Goal: Task Accomplishment & Management: Manage account settings

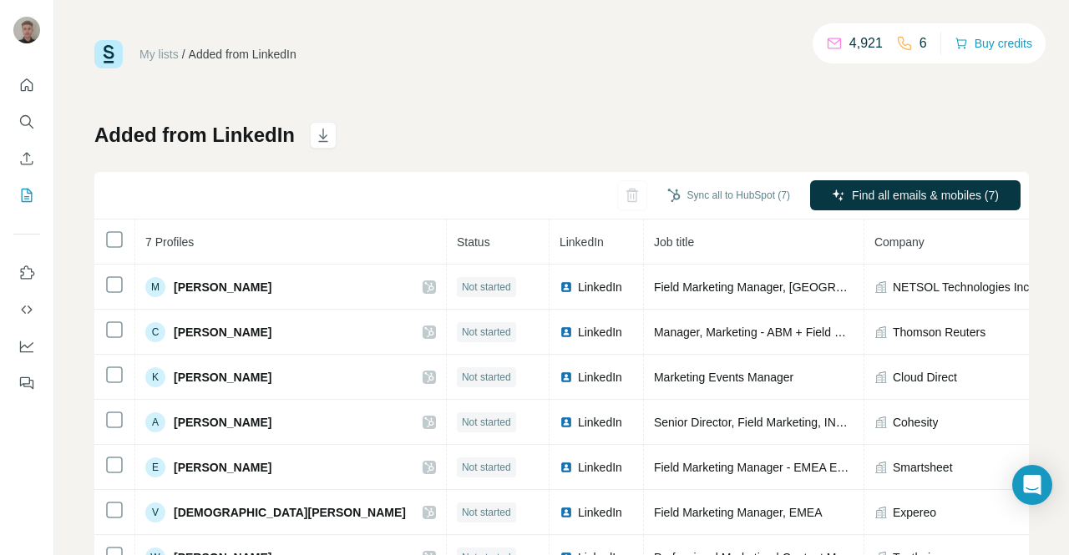
scroll to position [73, 0]
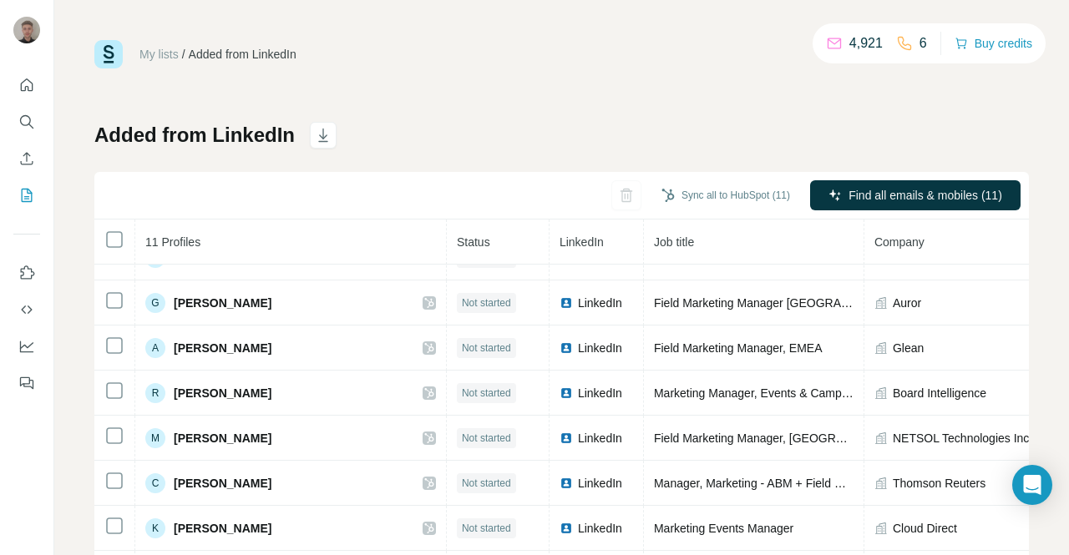
scroll to position [32, 0]
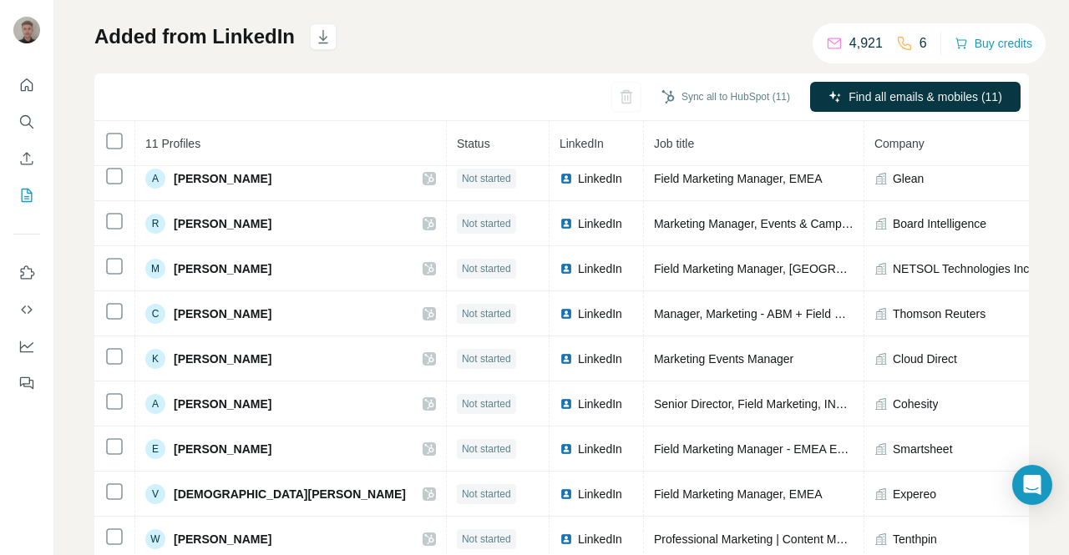
scroll to position [144, 0]
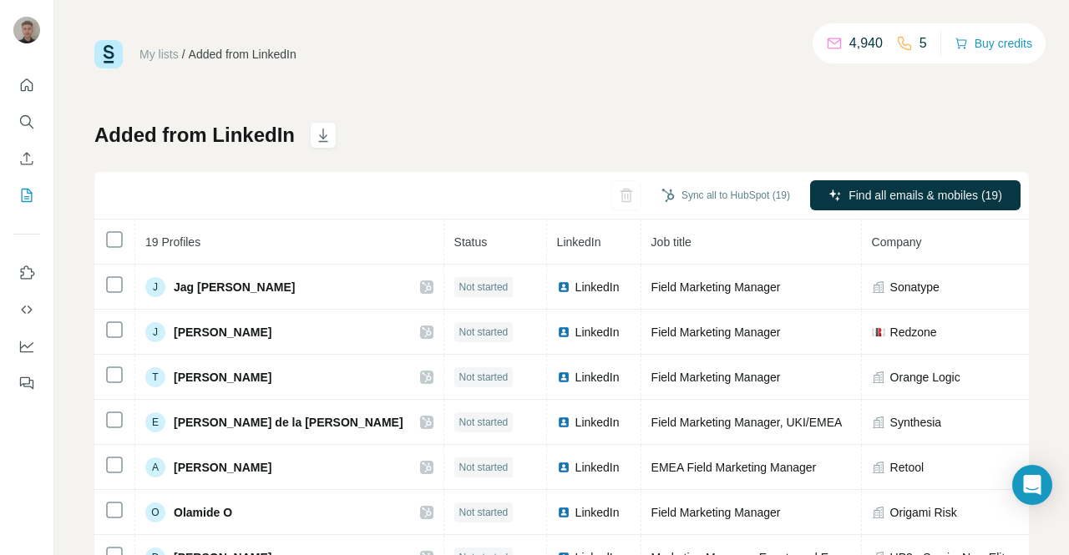
scroll to position [144, 0]
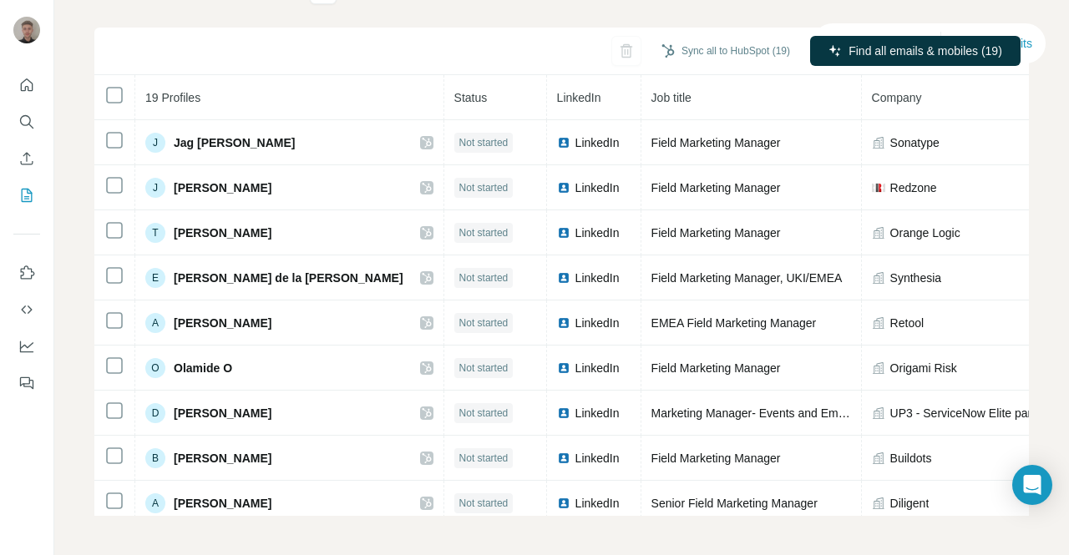
click at [1055, 320] on div "My lists / Added from LinkedIn 4,940 5 Buy credits Added from LinkedIn Sync all…" at bounding box center [561, 277] width 1014 height 555
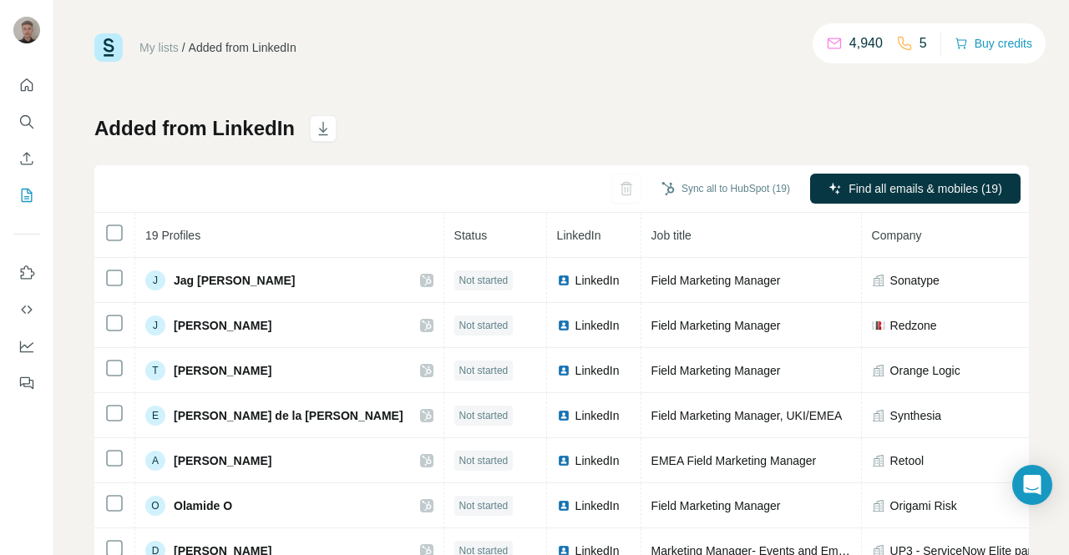
scroll to position [0, 0]
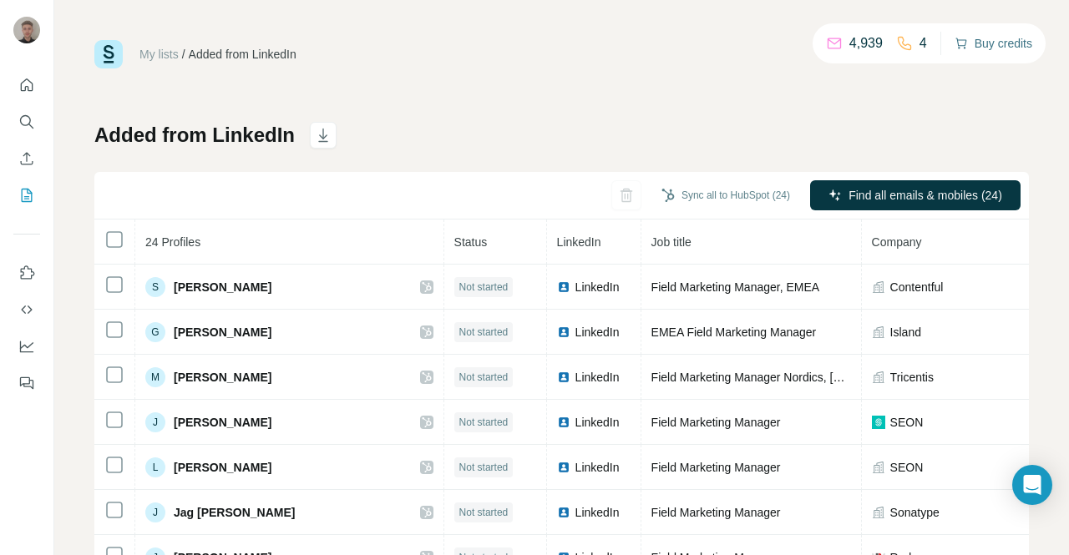
click at [994, 34] on button "Buy credits" at bounding box center [993, 43] width 78 height 23
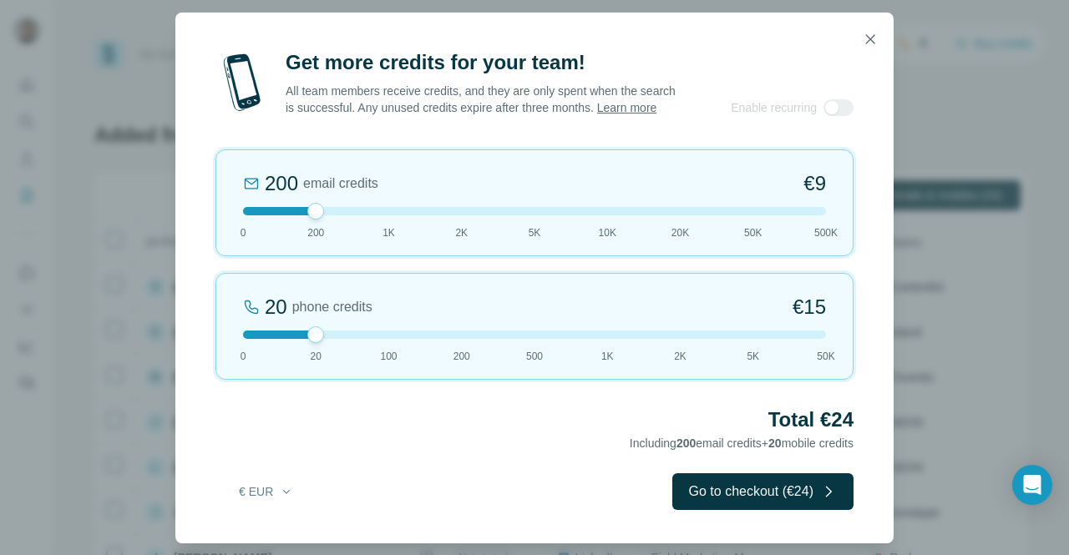
click at [312, 341] on div at bounding box center [315, 334] width 17 height 17
drag, startPoint x: 312, startPoint y: 341, endPoint x: 338, endPoint y: 347, distance: 26.5
click at [338, 339] on div at bounding box center [534, 335] width 583 height 8
click at [281, 491] on button "€ EUR" at bounding box center [266, 492] width 78 height 30
click at [469, 448] on div "Total €24 Including 200 email credits + 20 mobile credits" at bounding box center [534, 430] width 638 height 47
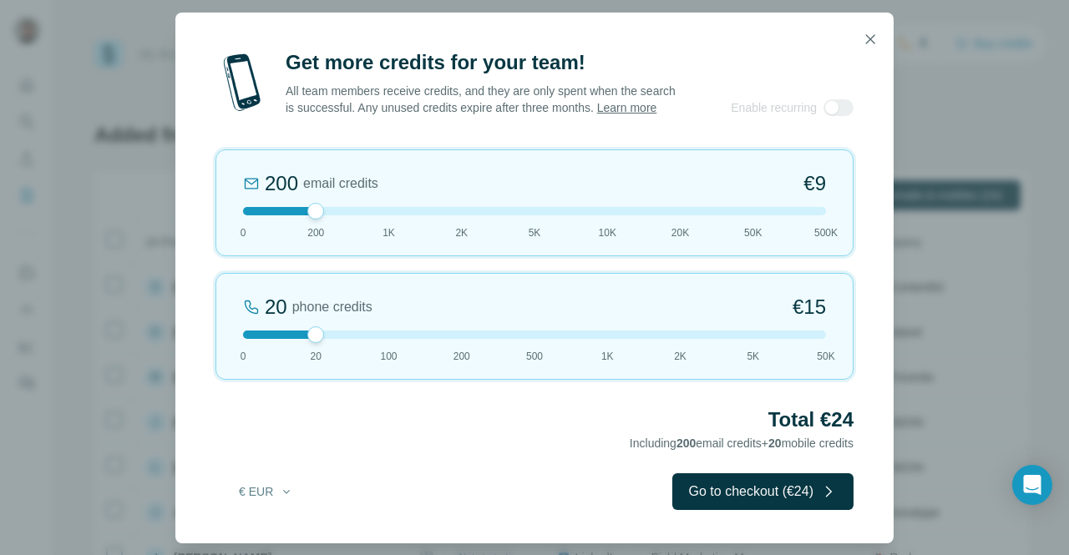
click at [534, 339] on div at bounding box center [534, 335] width 583 height 8
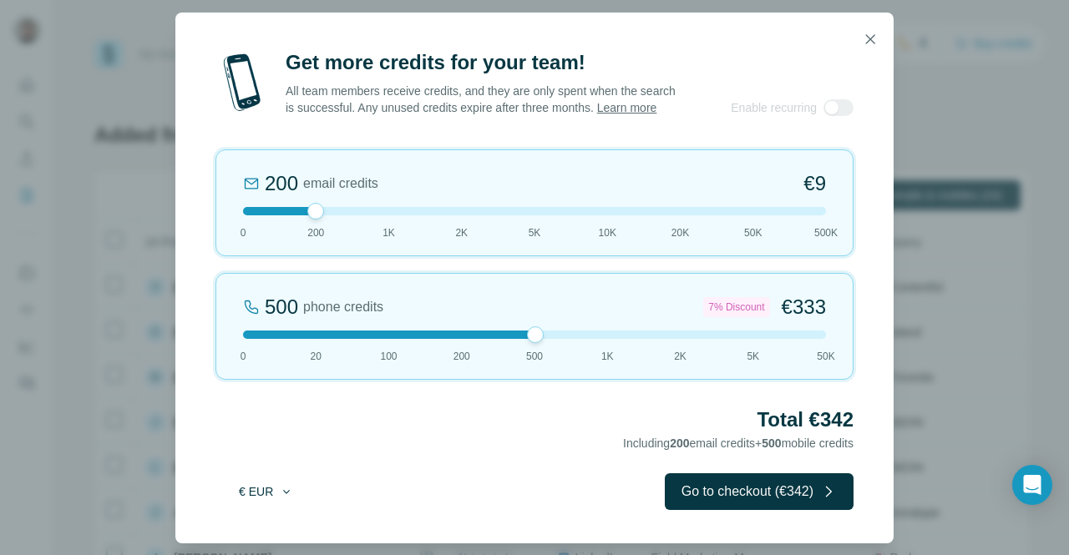
click at [286, 498] on icon "button" at bounding box center [286, 491] width 13 height 13
click at [276, 539] on div "$ USD" at bounding box center [300, 537] width 140 height 17
click at [273, 500] on button "$ USD" at bounding box center [266, 492] width 78 height 30
click at [397, 453] on div "Total $342 Including 200 email credits + 500 mobile credits" at bounding box center [534, 430] width 638 height 47
click at [252, 501] on button "$ USD" at bounding box center [266, 492] width 78 height 30
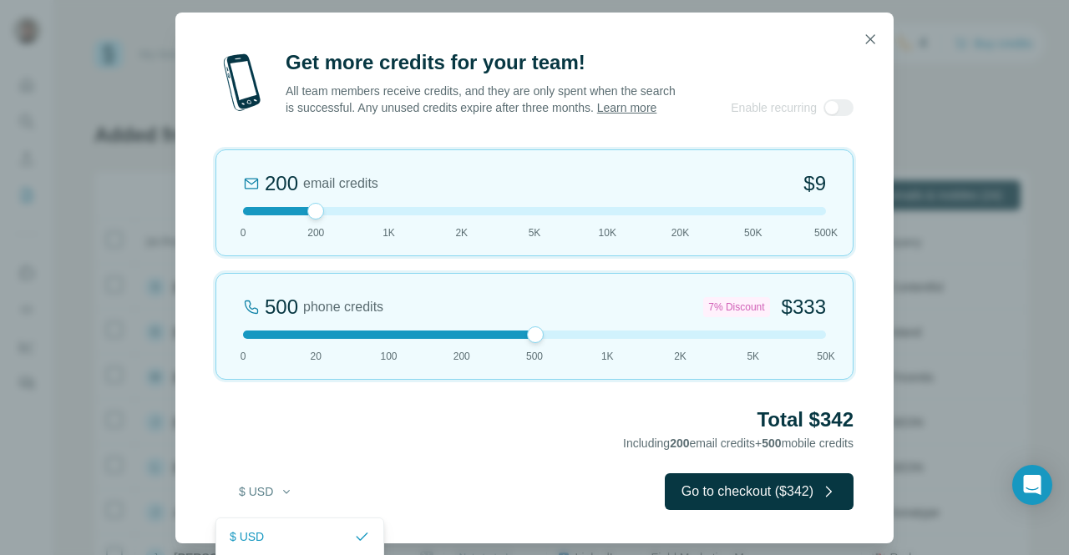
click at [262, 542] on div "$ USD € EUR" at bounding box center [299, 552] width 169 height 68
click at [292, 498] on icon "button" at bounding box center [286, 491] width 13 height 13
click at [286, 530] on div "$ USD € EUR" at bounding box center [299, 552] width 169 height 68
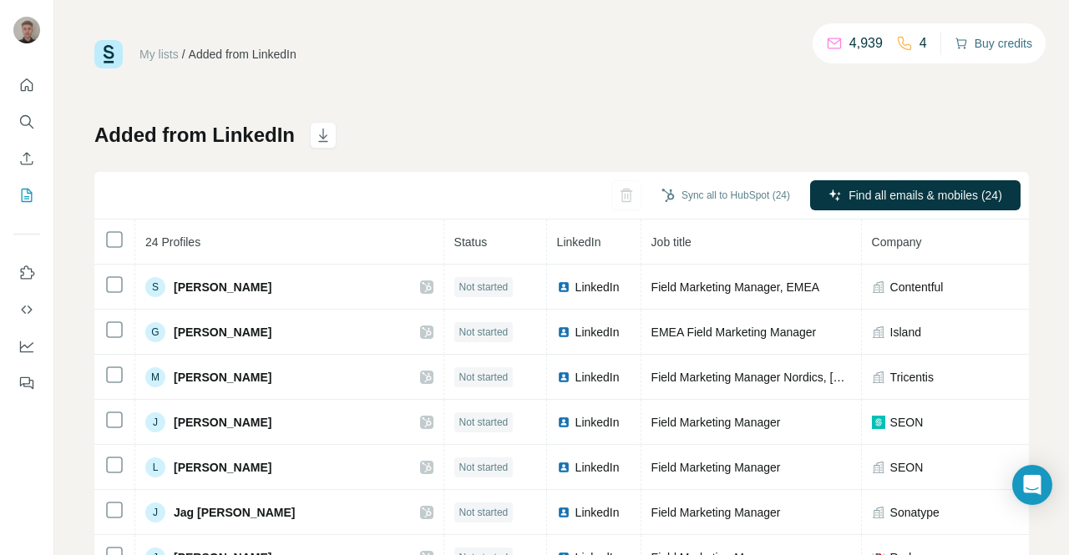
click at [1009, 41] on button "Buy credits" at bounding box center [993, 43] width 78 height 23
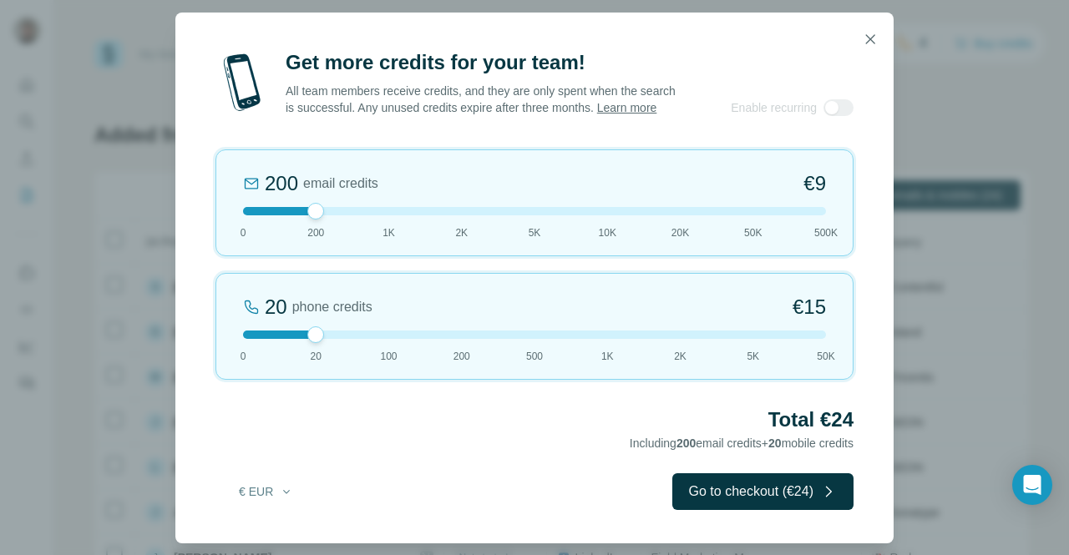
click at [534, 339] on div at bounding box center [534, 335] width 583 height 8
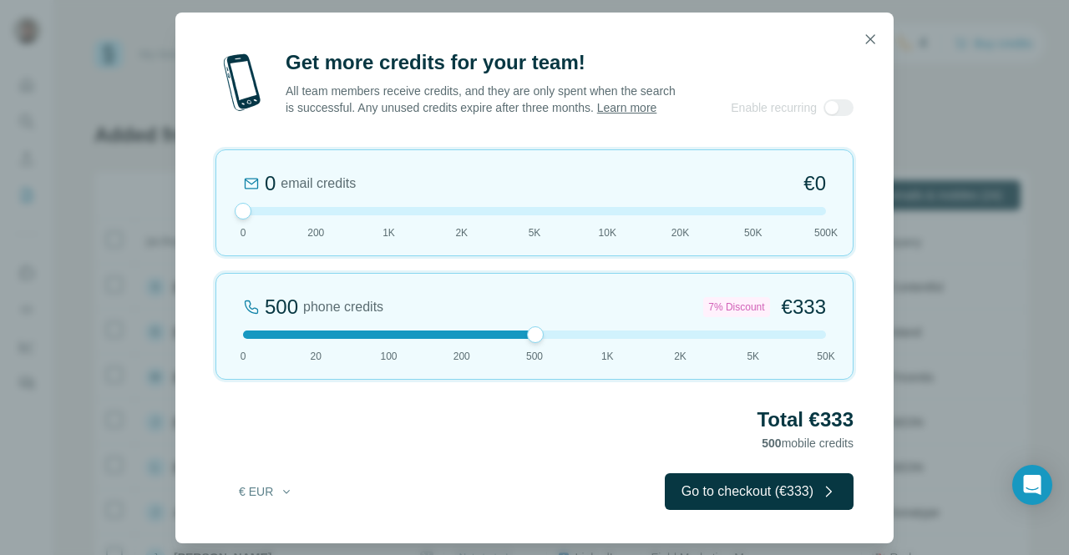
drag, startPoint x: 313, startPoint y: 218, endPoint x: 192, endPoint y: 225, distance: 121.3
click at [192, 225] on div "Get more credits for your team! All team members receive credits, and they are …" at bounding box center [534, 296] width 718 height 494
click at [524, 446] on div "Total €333 500 mobile credits" at bounding box center [534, 430] width 638 height 47
click at [311, 215] on div at bounding box center [534, 211] width 583 height 8
drag, startPoint x: 311, startPoint y: 218, endPoint x: 320, endPoint y: 213, distance: 10.5
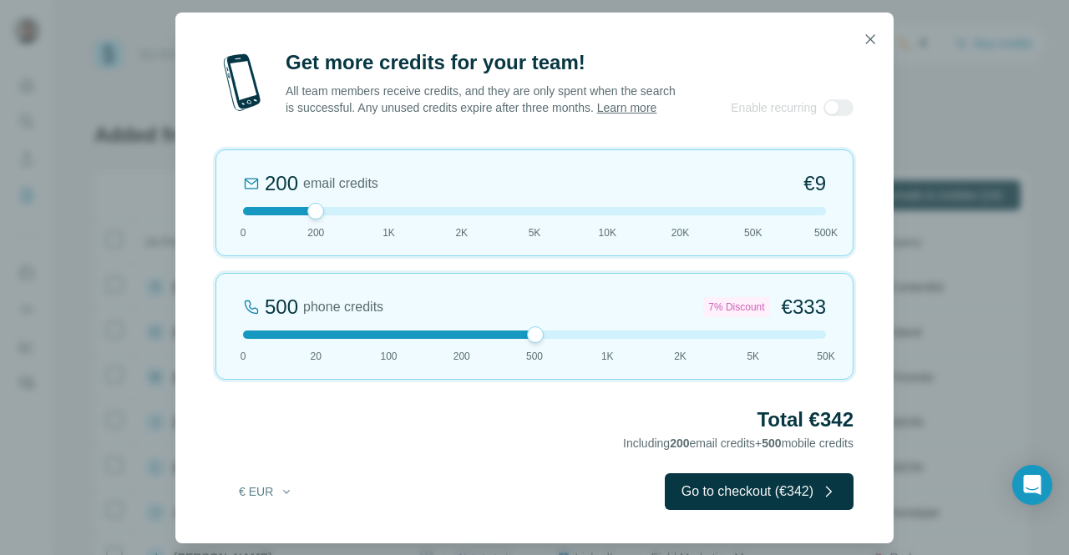
click at [320, 213] on div at bounding box center [315, 211] width 17 height 17
drag, startPoint x: 312, startPoint y: 214, endPoint x: 255, endPoint y: 230, distance: 59.0
click at [255, 230] on div "0 email credits €0 0 200 1K 2K 5K 10K 20K 50K 500K" at bounding box center [534, 202] width 638 height 107
drag, startPoint x: 245, startPoint y: 217, endPoint x: 232, endPoint y: 225, distance: 15.8
click at [232, 225] on div "0 email credits €0 0 200 1K 2K 5K 10K 20K 50K 500K" at bounding box center [534, 202] width 638 height 107
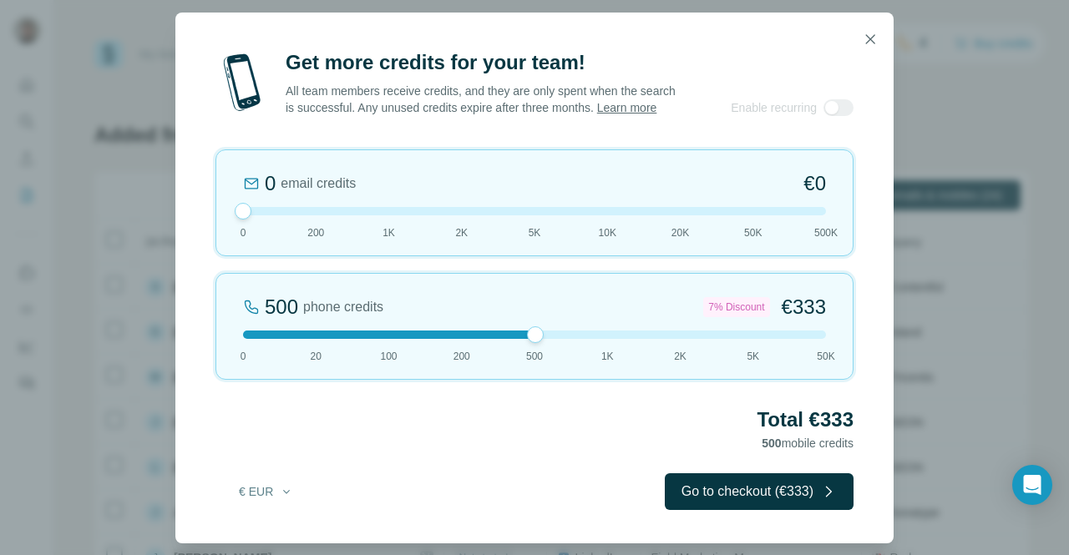
click at [513, 449] on div "Total €333 500 mobile credits" at bounding box center [534, 430] width 638 height 47
click at [721, 493] on button "Go to checkout (€333)" at bounding box center [759, 491] width 189 height 37
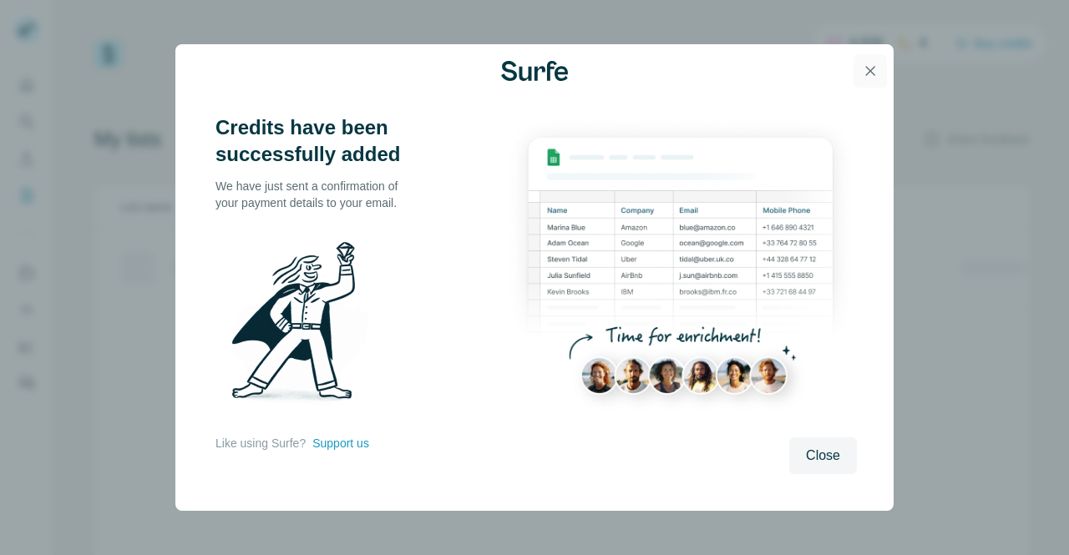
click at [870, 74] on icon "button" at bounding box center [870, 71] width 17 height 17
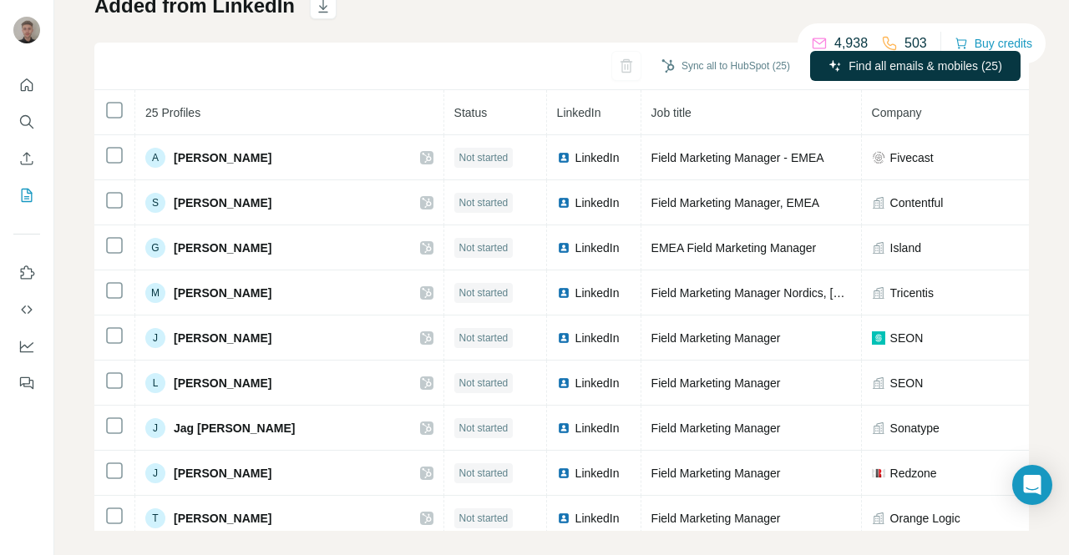
scroll to position [144, 0]
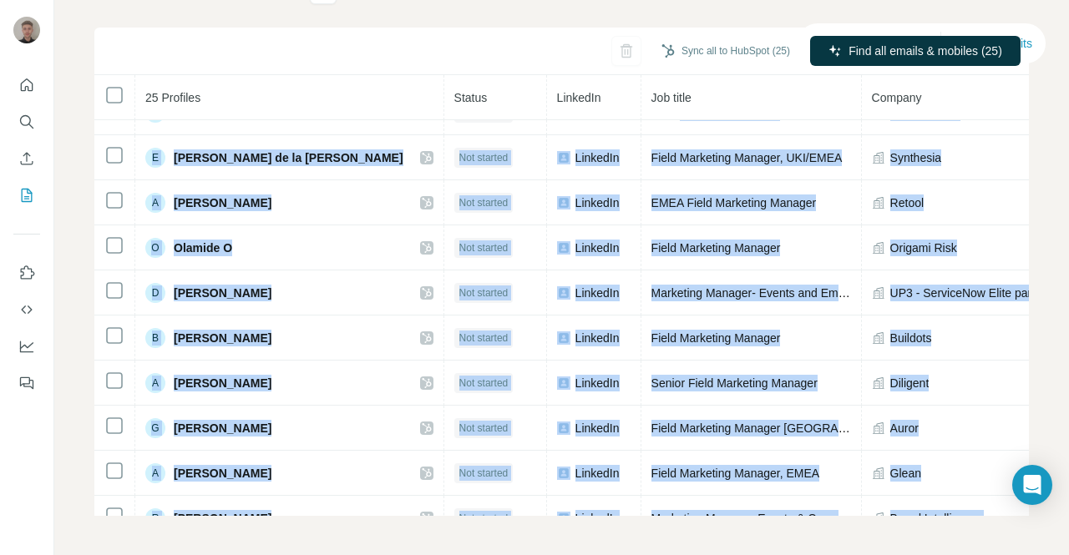
drag, startPoint x: 621, startPoint y: 505, endPoint x: 681, endPoint y: 511, distance: 60.4
click at [681, 511] on div "25 Profiles Status LinkedIn Job title Company Email Mobile Company website Land…" at bounding box center [561, 295] width 934 height 441
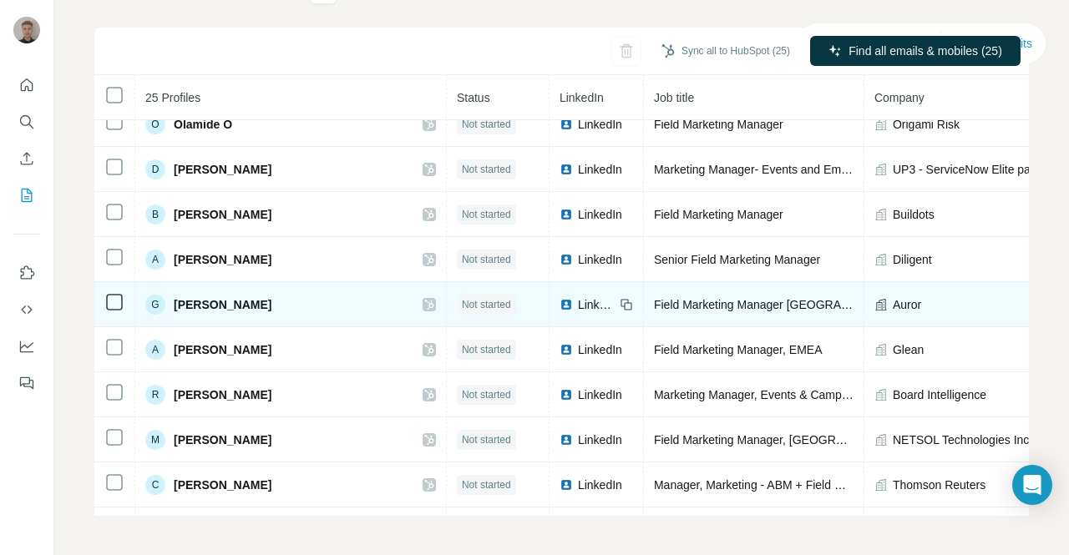
click at [893, 308] on span "Auror" at bounding box center [907, 304] width 28 height 17
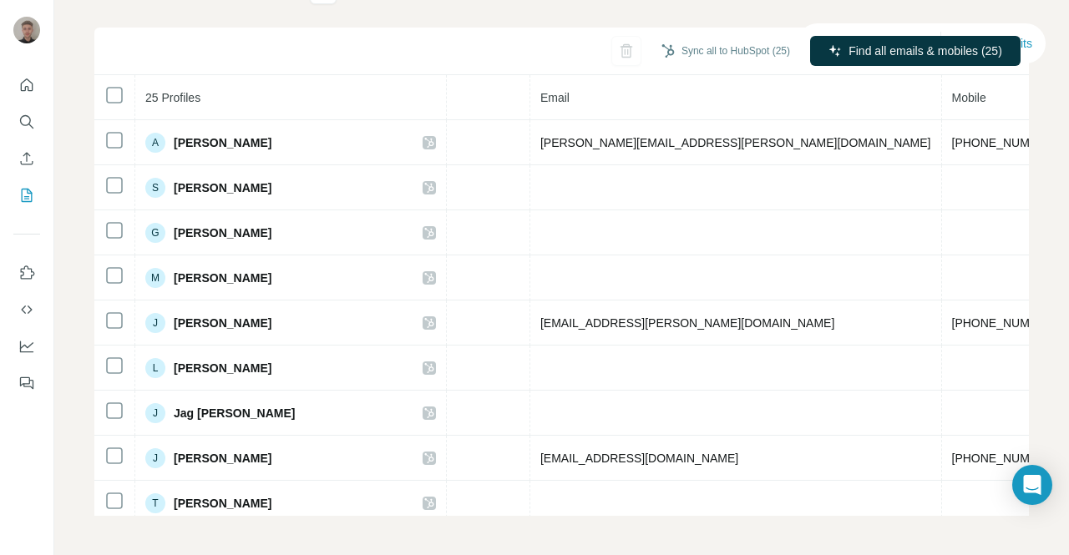
scroll to position [0, 0]
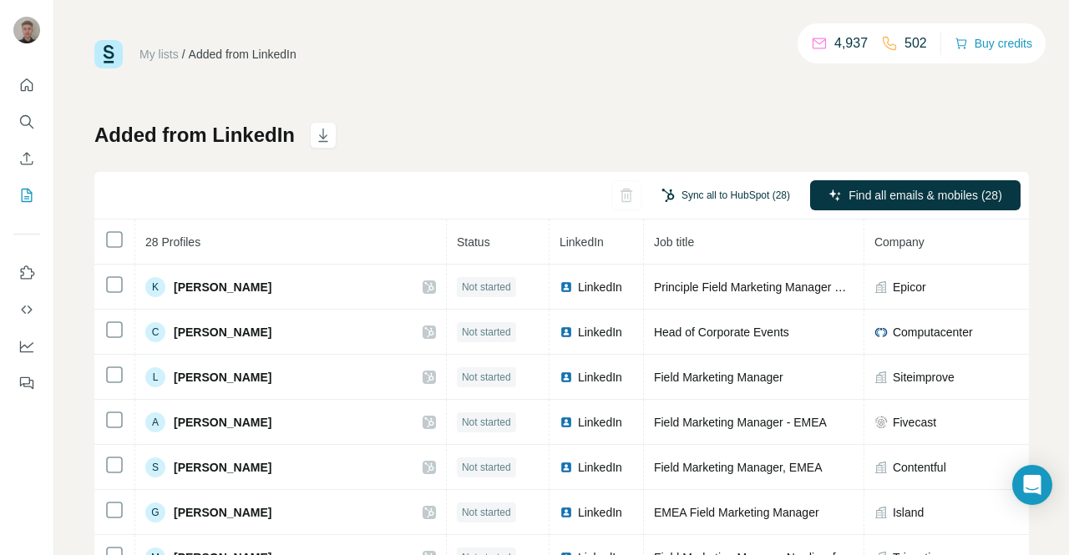
click at [701, 193] on button "Sync all to HubSpot (28)" at bounding box center [726, 195] width 152 height 25
click at [105, 235] on icon at bounding box center [114, 240] width 20 height 20
click at [669, 203] on button "Sync all to HubSpot (28)" at bounding box center [726, 195] width 152 height 25
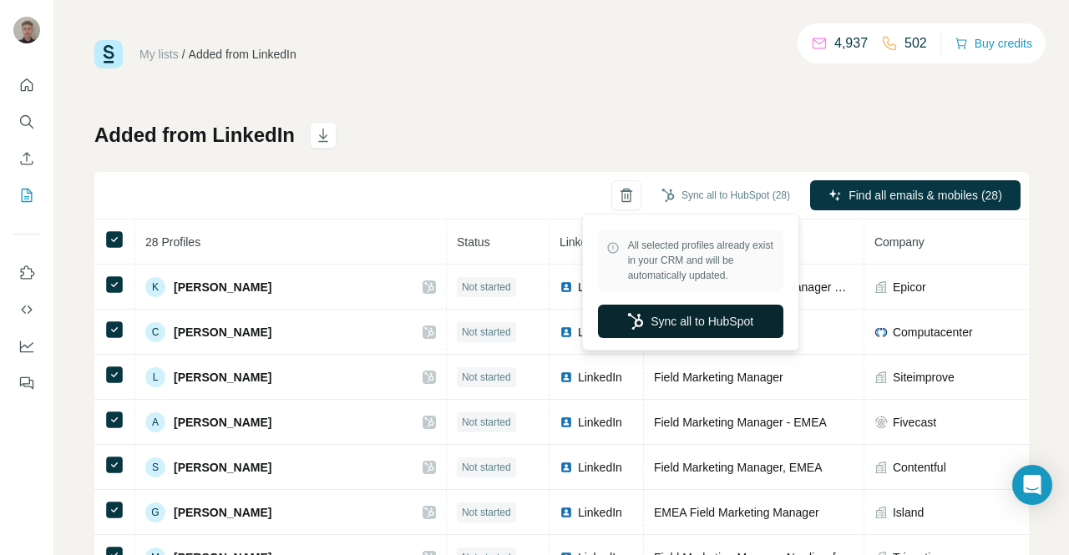
click at [657, 318] on button "Sync all to HubSpot" at bounding box center [690, 321] width 185 height 33
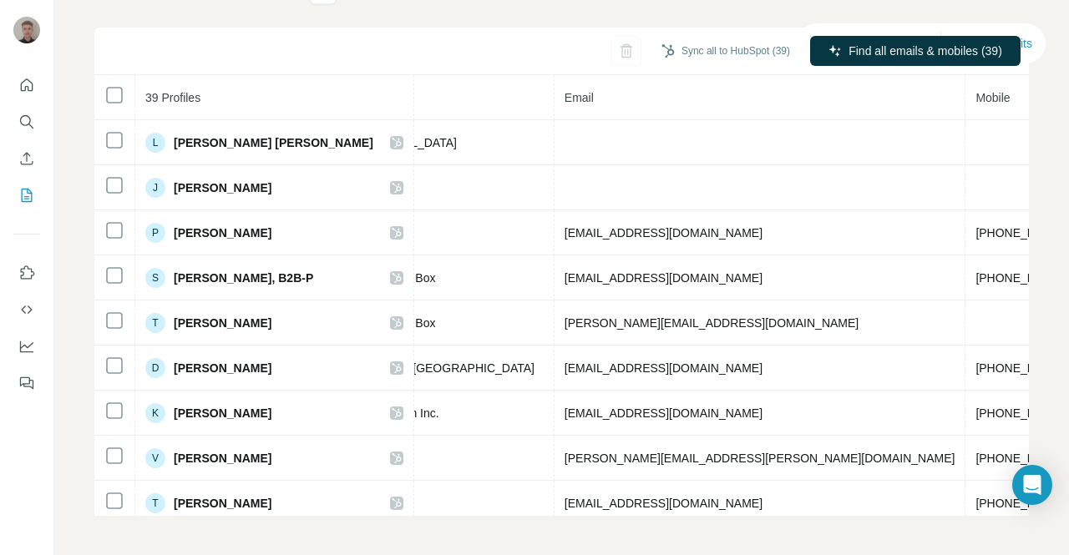
scroll to position [0, 558]
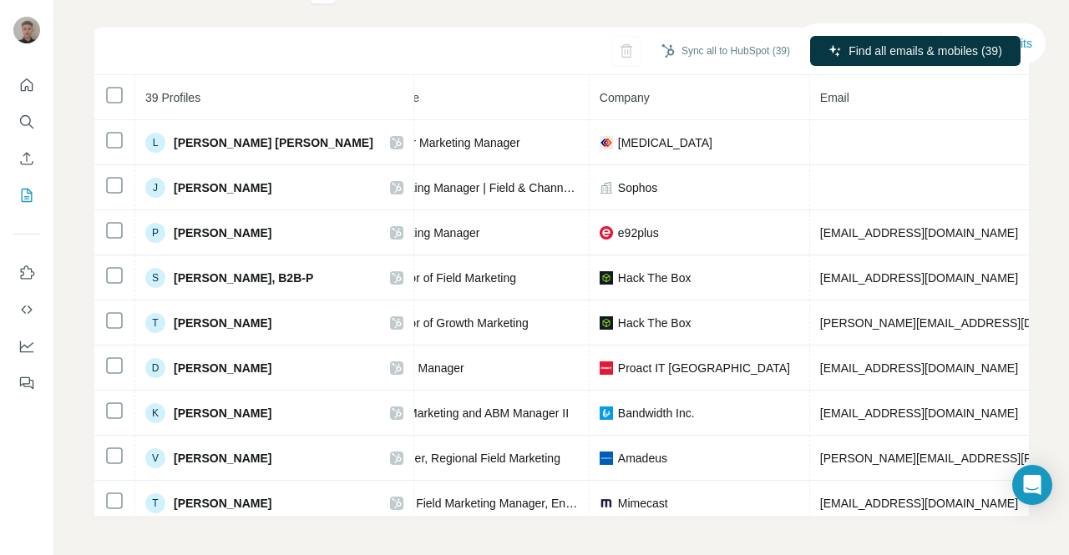
scroll to position [0, 0]
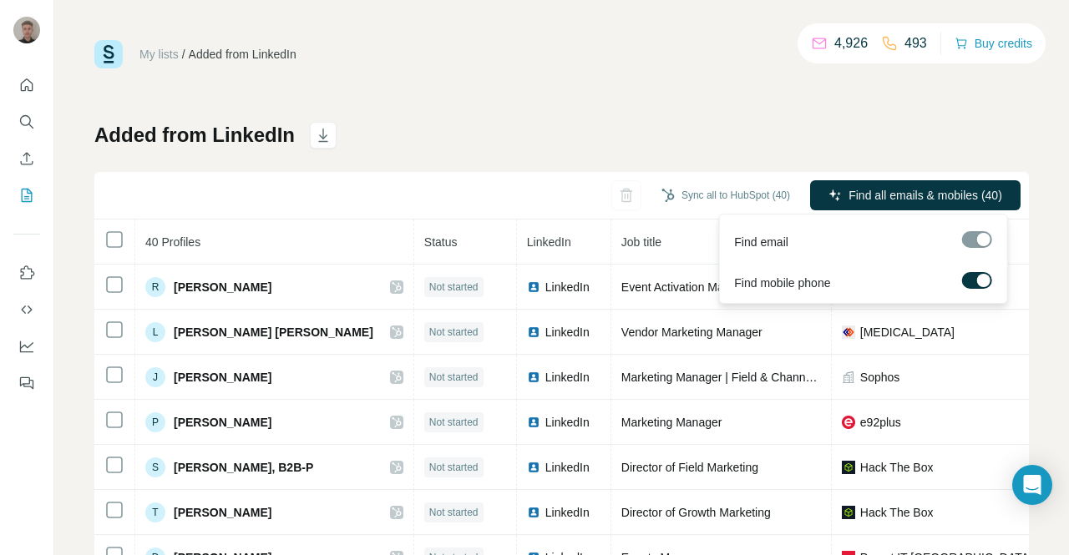
click at [980, 281] on div at bounding box center [982, 280] width 13 height 13
click at [980, 281] on label at bounding box center [976, 280] width 30 height 17
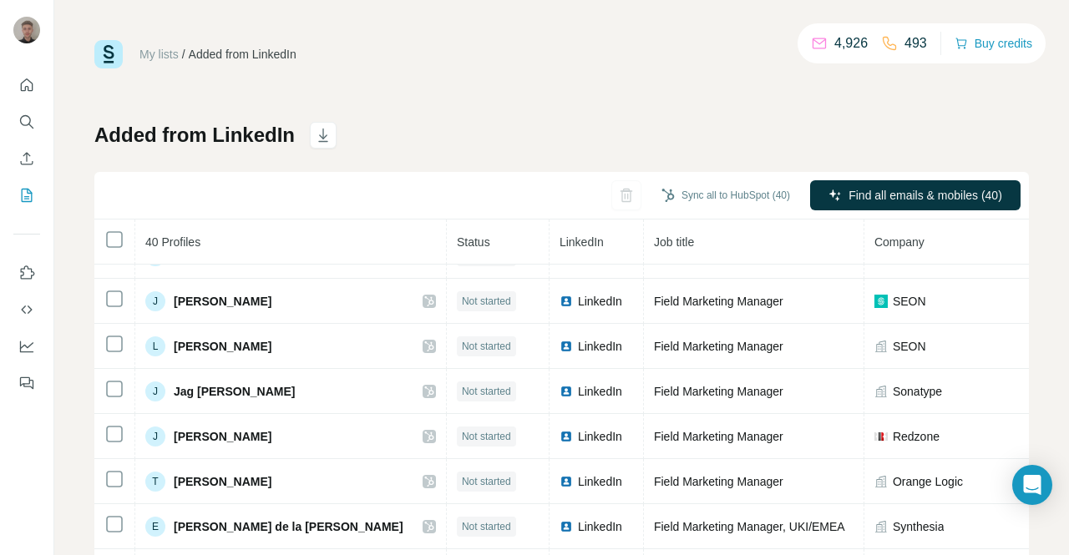
scroll to position [845, 0]
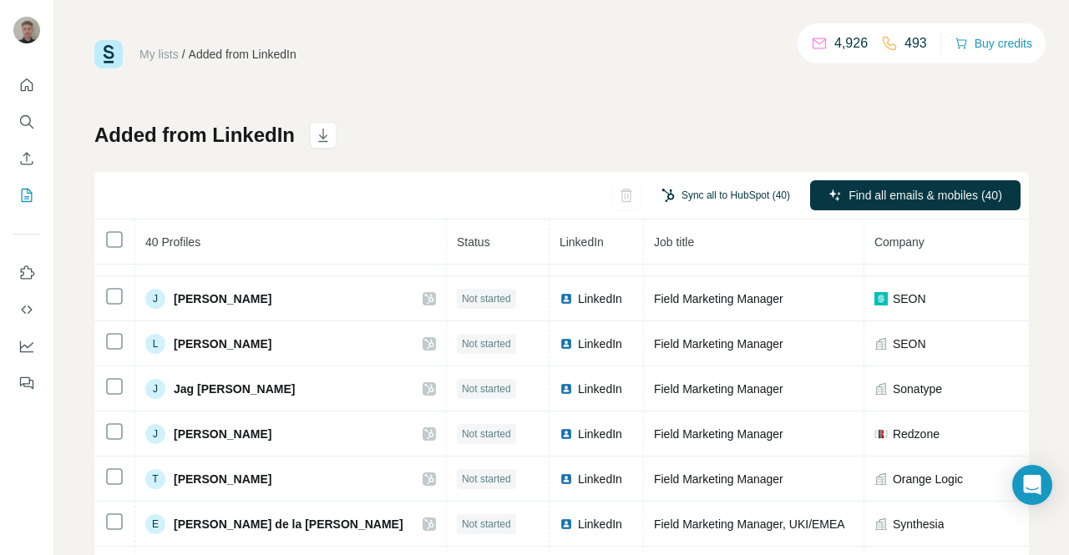
click at [751, 200] on button "Sync all to HubSpot (40)" at bounding box center [726, 195] width 152 height 25
click at [731, 141] on div "Added from LinkedIn Sync all to HubSpot (40) Find all emails & mobiles (40) 40 …" at bounding box center [561, 391] width 934 height 539
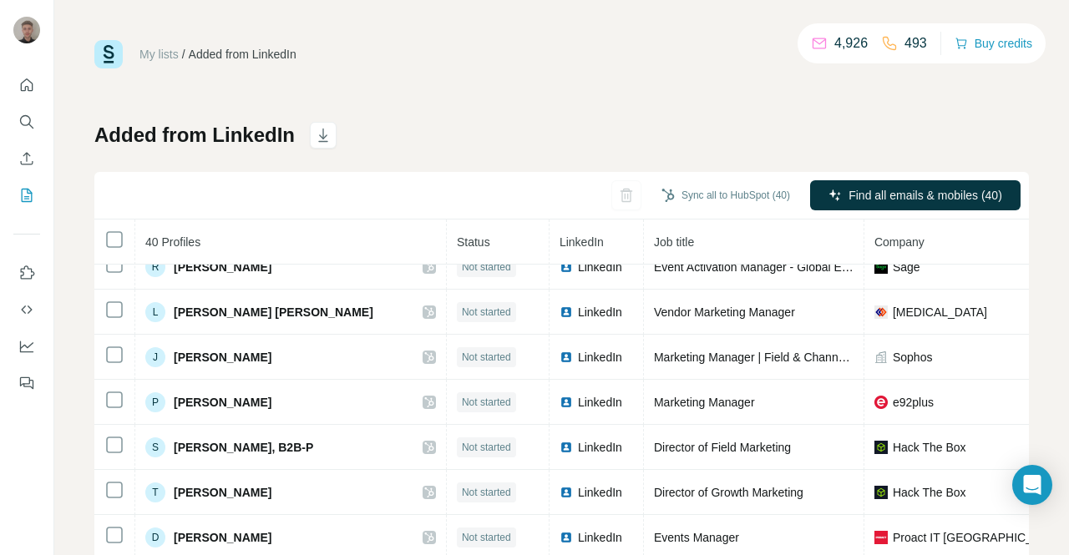
scroll to position [0, 0]
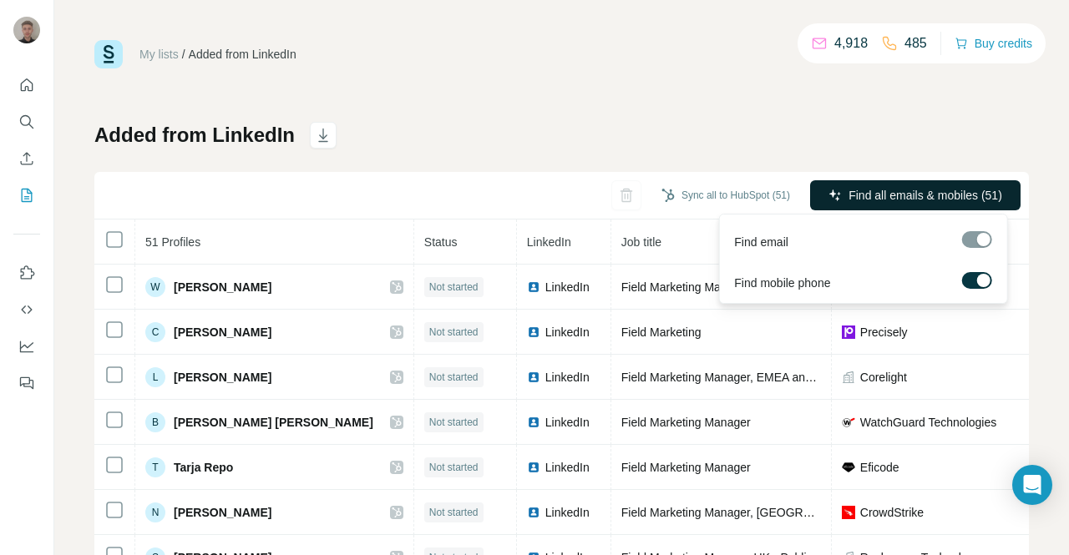
click at [925, 195] on span "Find all emails & mobiles (51)" at bounding box center [925, 195] width 154 height 17
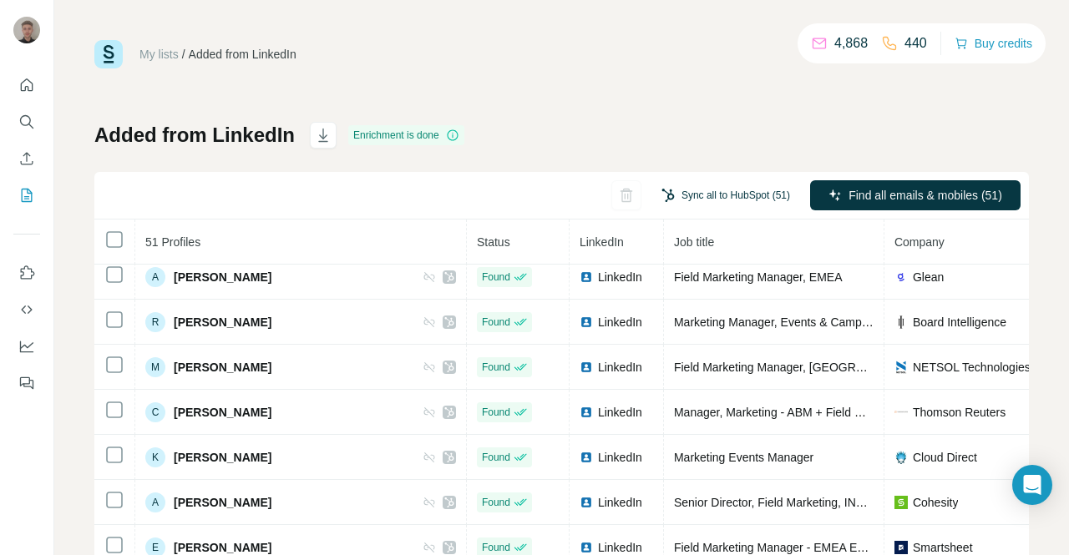
click at [668, 186] on button "Sync all to HubSpot (51)" at bounding box center [726, 195] width 152 height 25
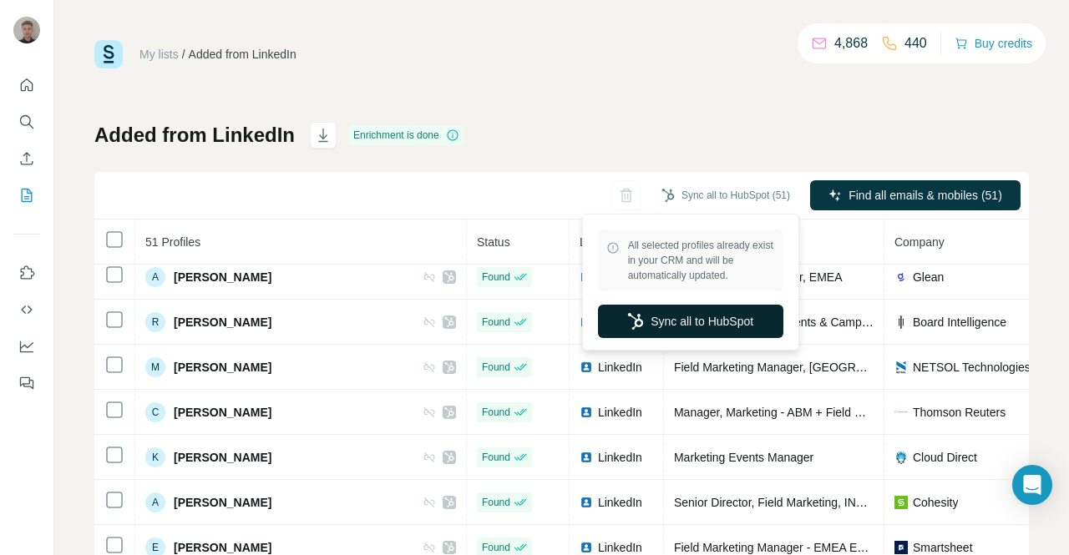
click at [695, 313] on button "Sync all to HubSpot" at bounding box center [690, 321] width 185 height 33
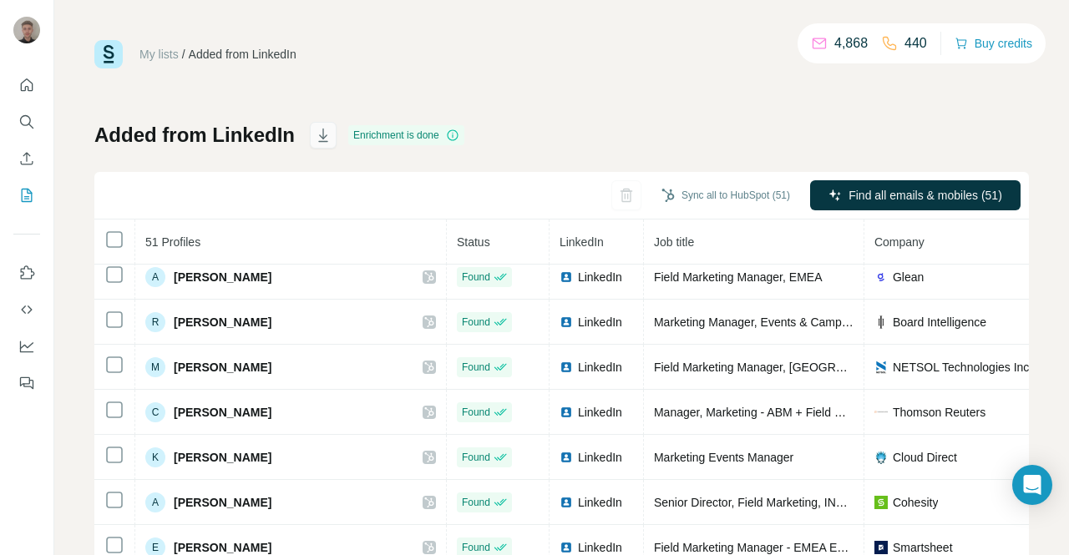
click at [326, 139] on icon "button" at bounding box center [323, 135] width 17 height 17
click at [322, 136] on icon "button" at bounding box center [323, 136] width 8 height 5
click at [22, 265] on icon "Use Surfe on LinkedIn" at bounding box center [26, 273] width 17 height 17
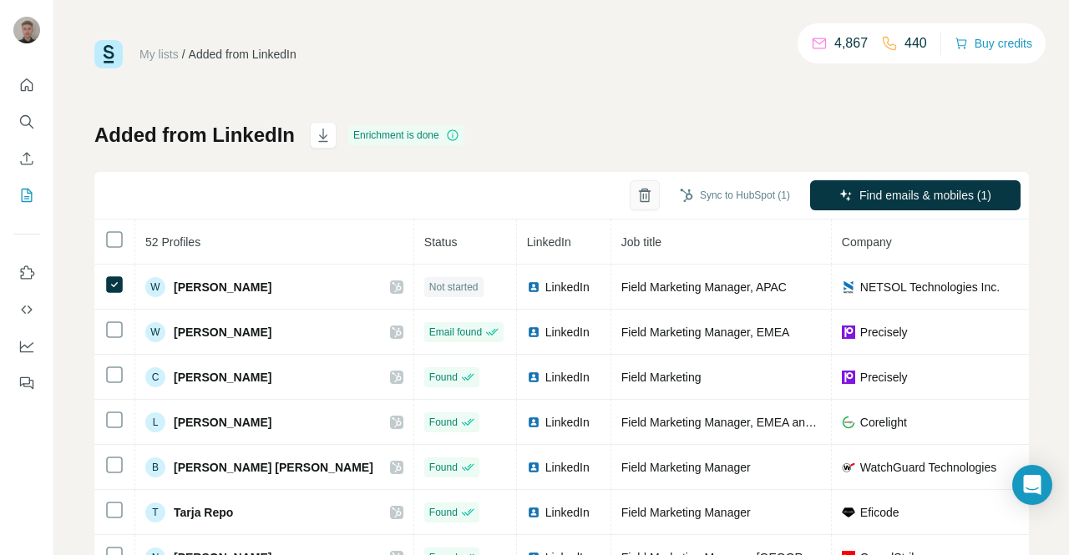
click at [636, 195] on icon "button" at bounding box center [644, 195] width 17 height 17
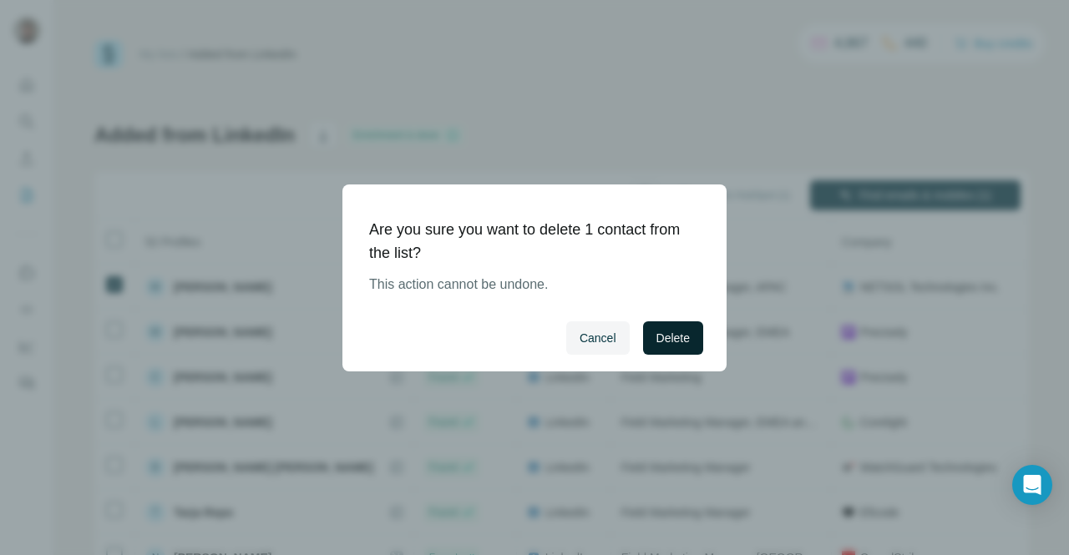
click at [676, 340] on span "Delete" at bounding box center [672, 338] width 33 height 17
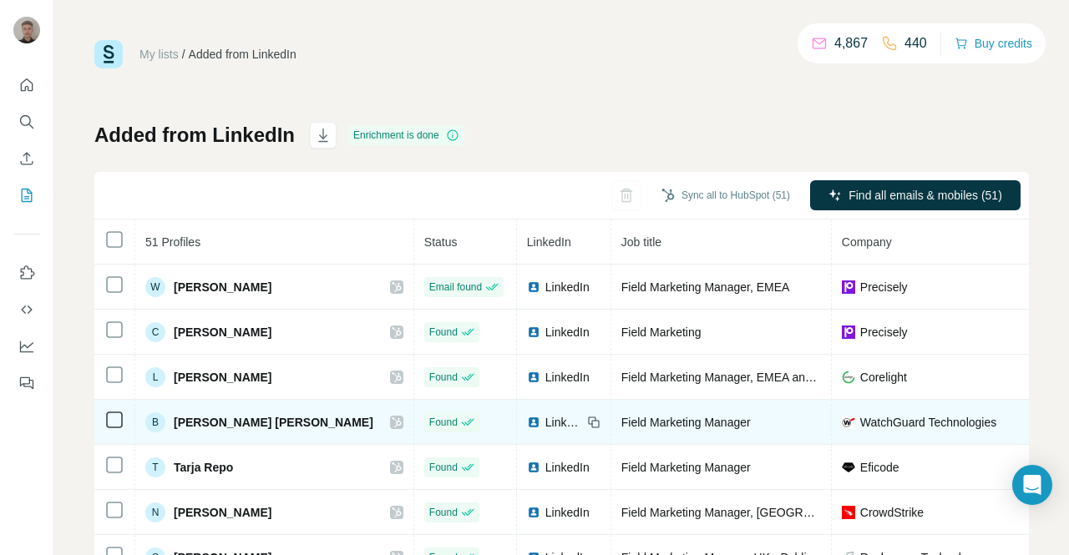
click at [696, 400] on td "Field Marketing Manager" at bounding box center [721, 422] width 220 height 45
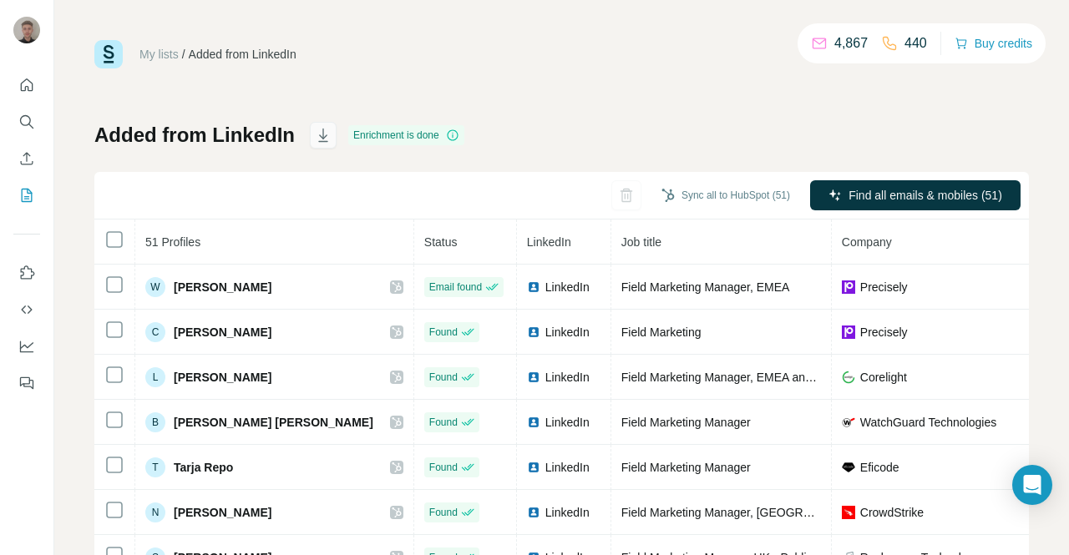
click at [322, 139] on icon "button" at bounding box center [323, 135] width 17 height 17
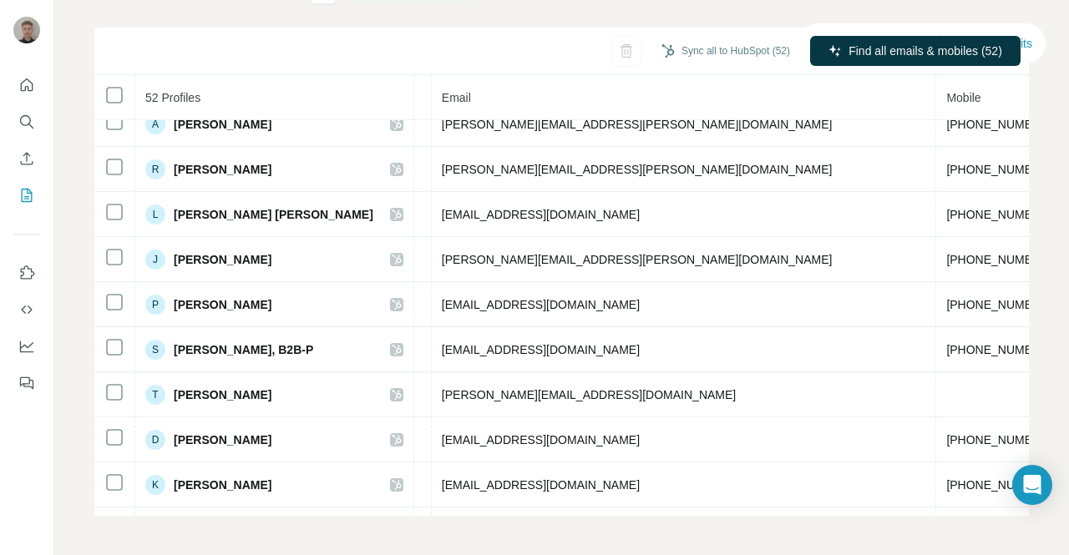
scroll to position [0, 620]
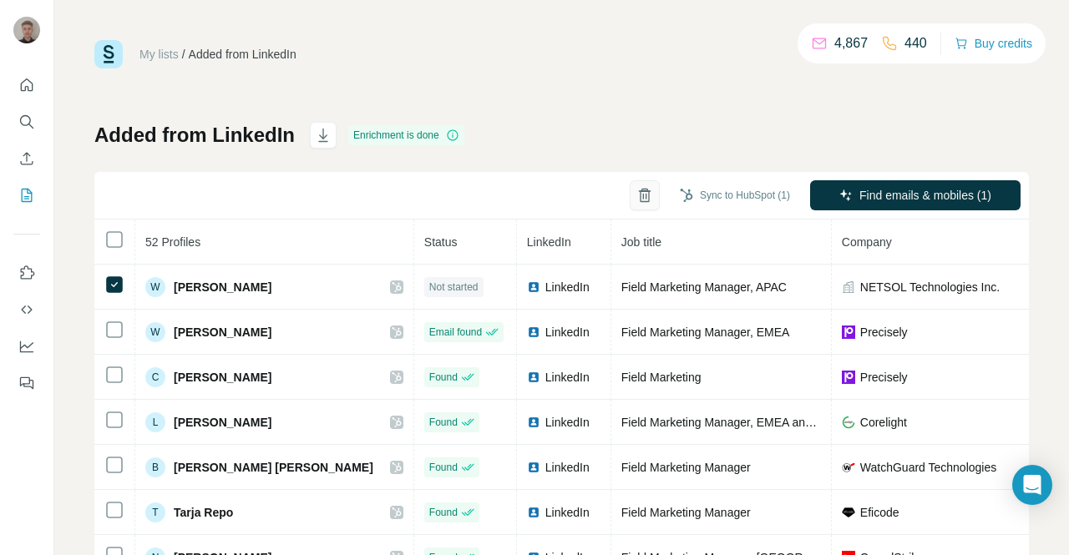
click at [636, 188] on icon "button" at bounding box center [644, 195] width 17 height 17
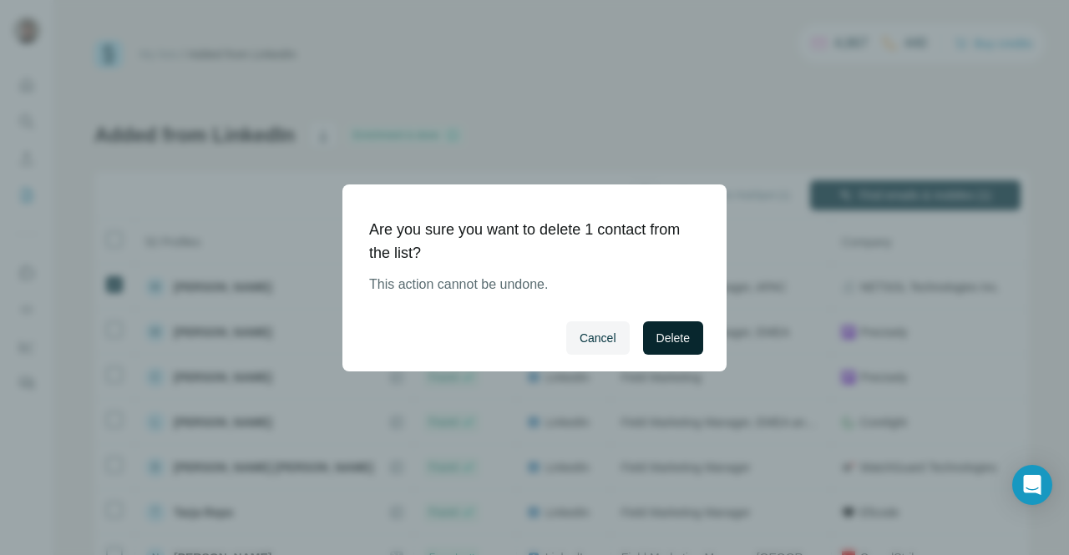
click at [675, 343] on span "Delete" at bounding box center [672, 338] width 33 height 17
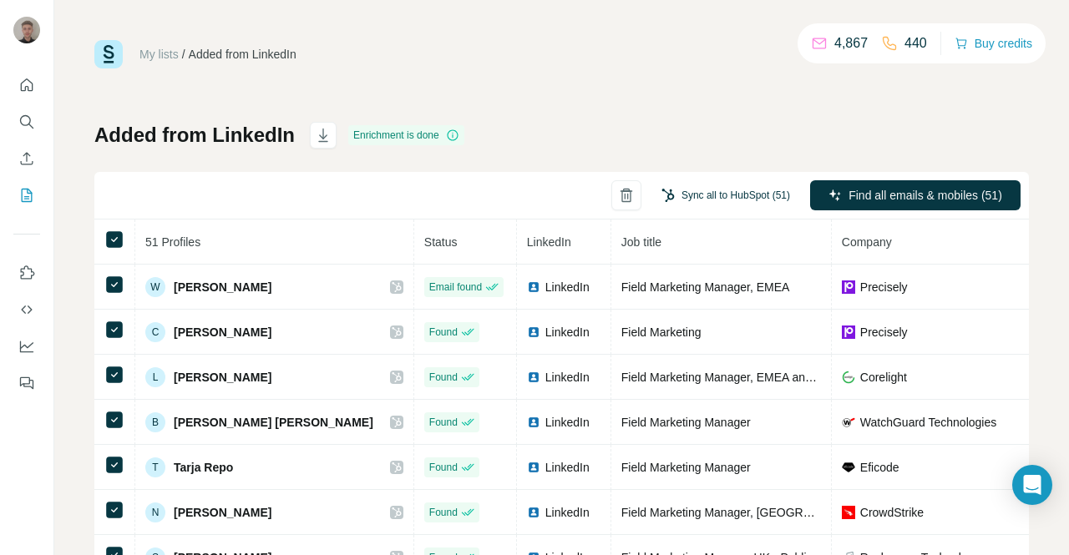
click at [702, 191] on button "Sync all to HubSpot (51)" at bounding box center [726, 195] width 152 height 25
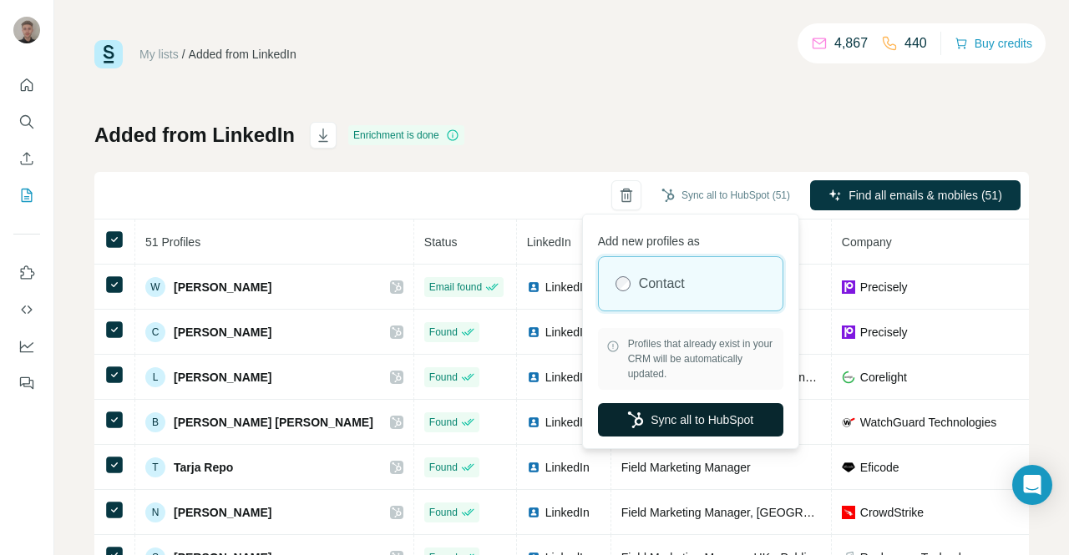
click at [688, 415] on button "Sync all to HubSpot" at bounding box center [690, 419] width 185 height 33
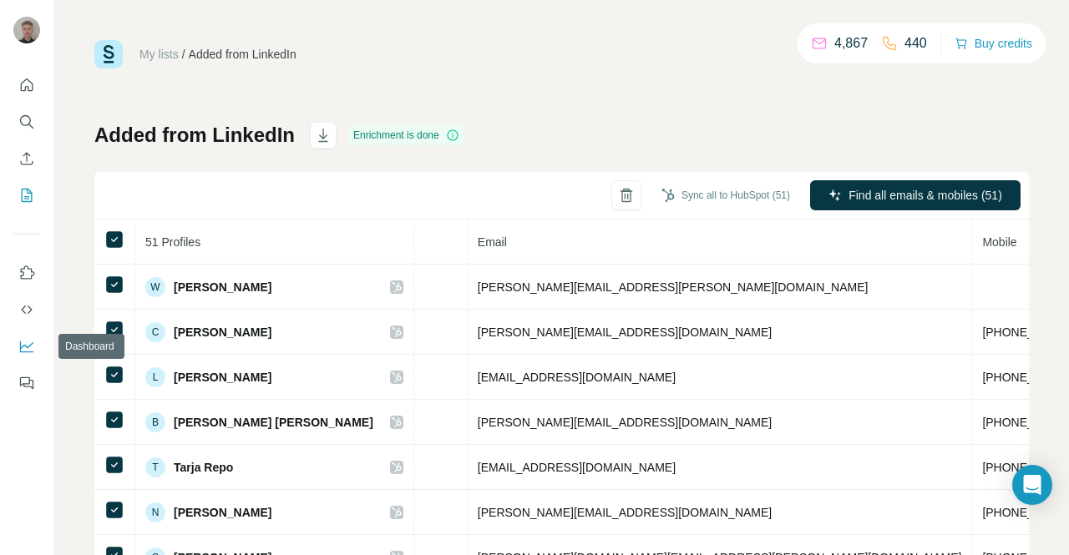
click at [30, 348] on icon "Dashboard" at bounding box center [26, 346] width 17 height 17
